Goal: Information Seeking & Learning: Learn about a topic

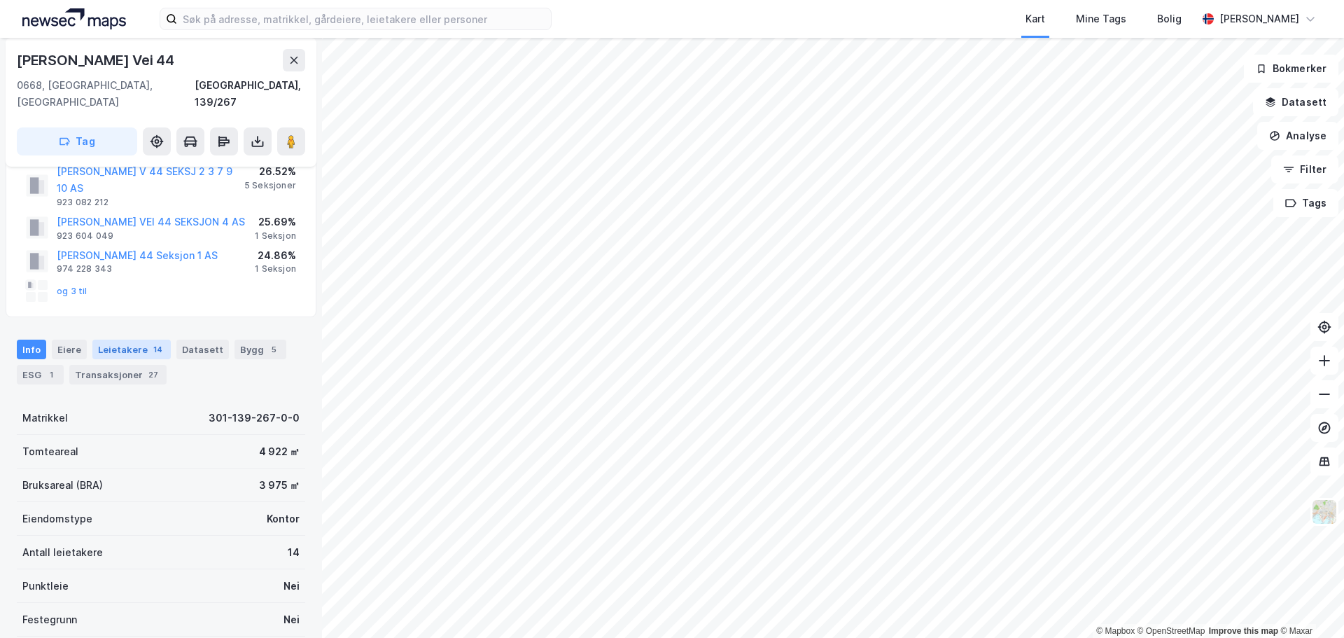
scroll to position [70, 0]
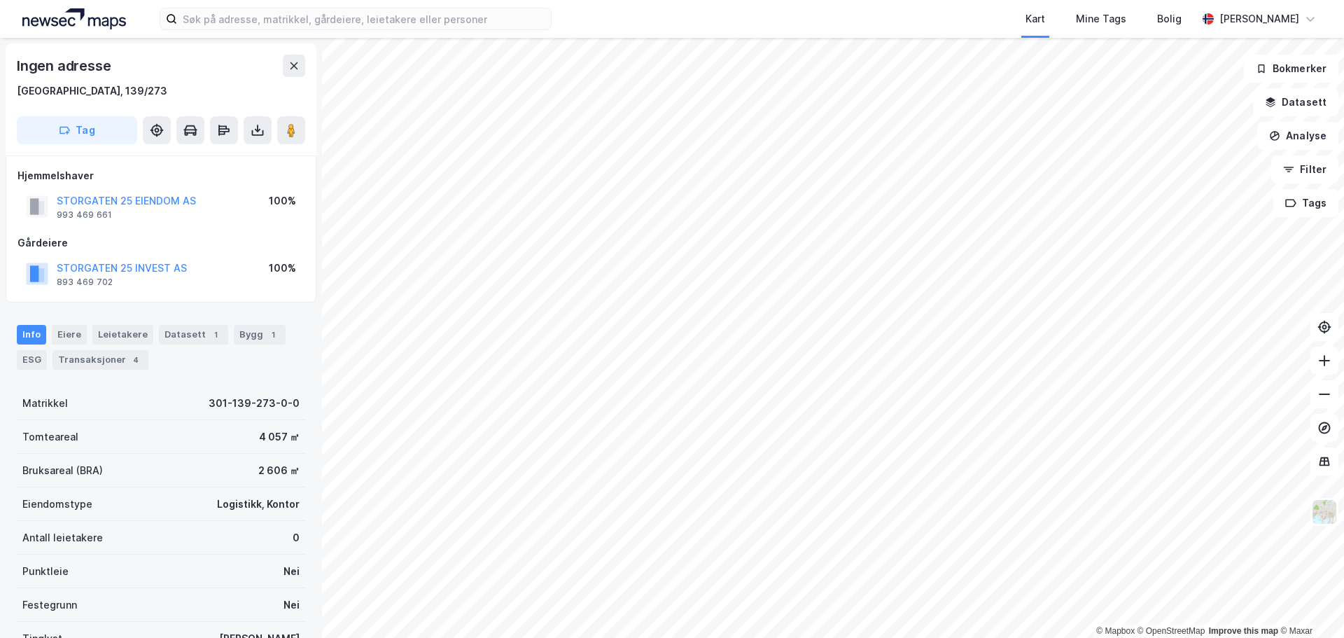
scroll to position [1, 0]
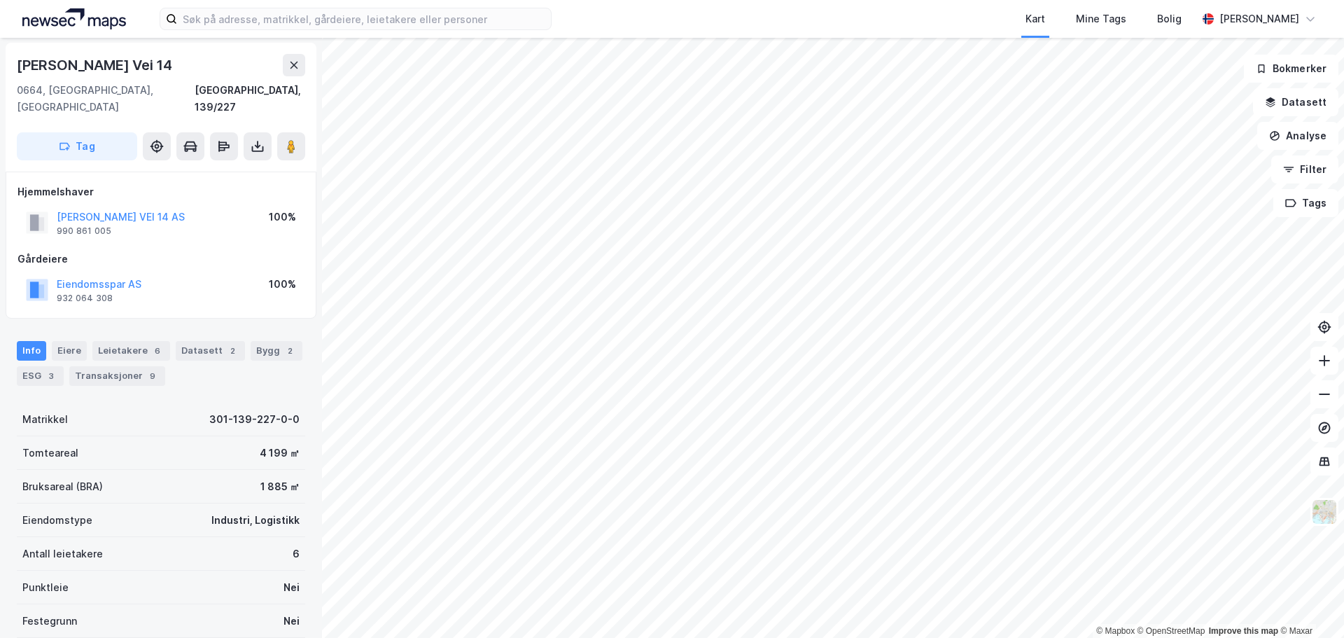
scroll to position [1, 0]
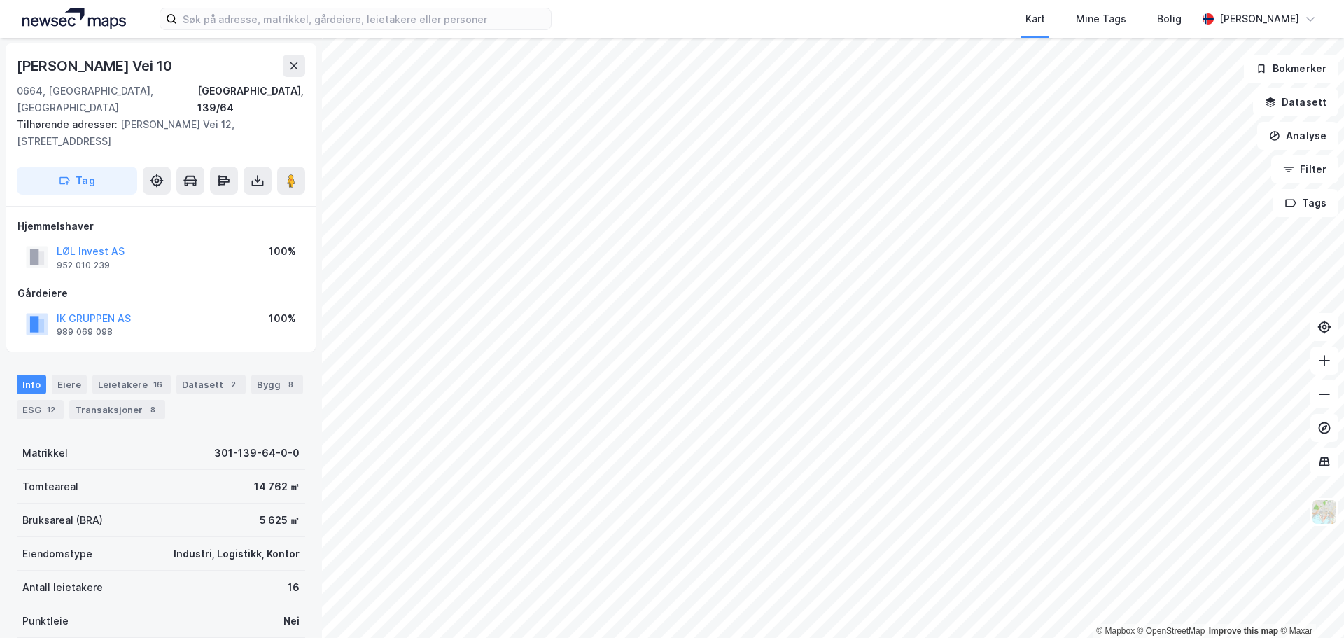
scroll to position [1, 0]
